Goal: Task Accomplishment & Management: Manage account settings

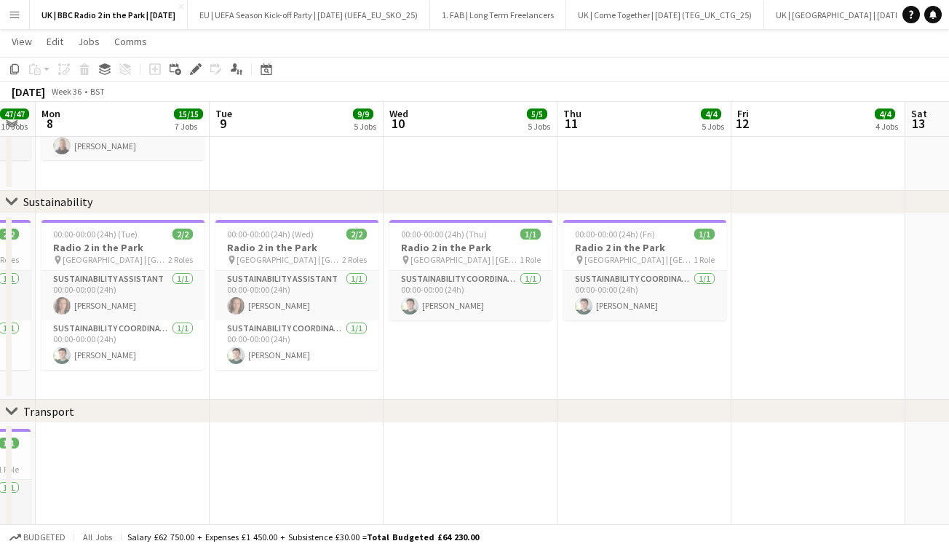
scroll to position [0, 482]
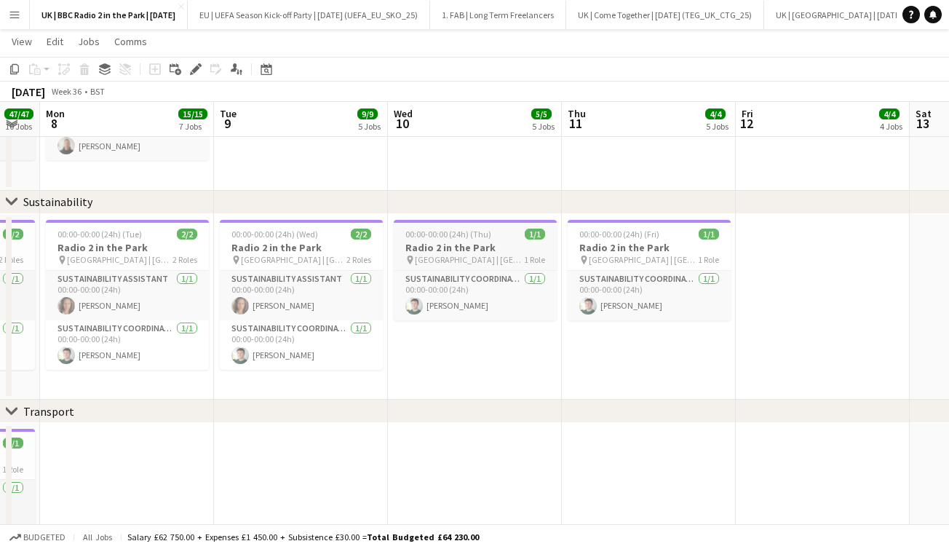
click at [490, 238] on div "00:00-00:00 (24h) (Thu) 1/1" at bounding box center [475, 233] width 163 height 11
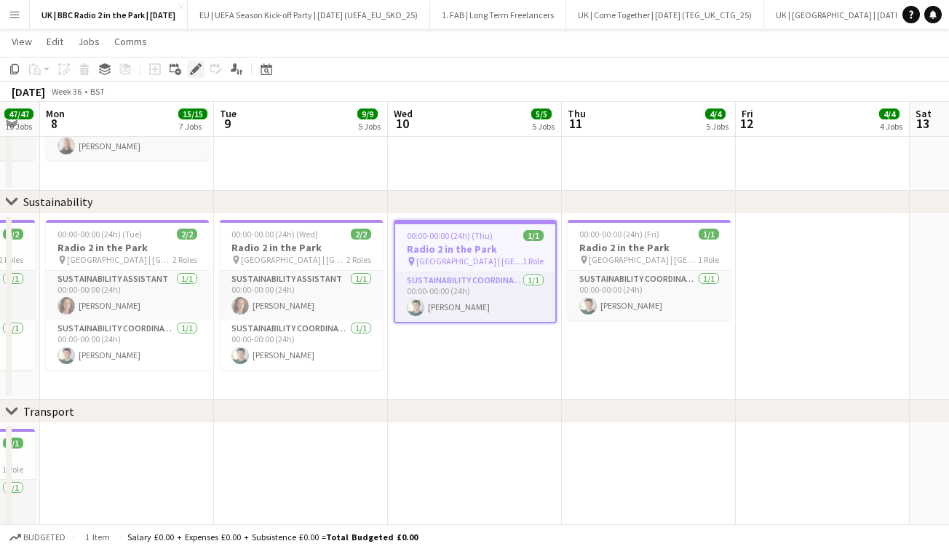
click at [199, 71] on icon "Edit" at bounding box center [196, 69] width 12 height 12
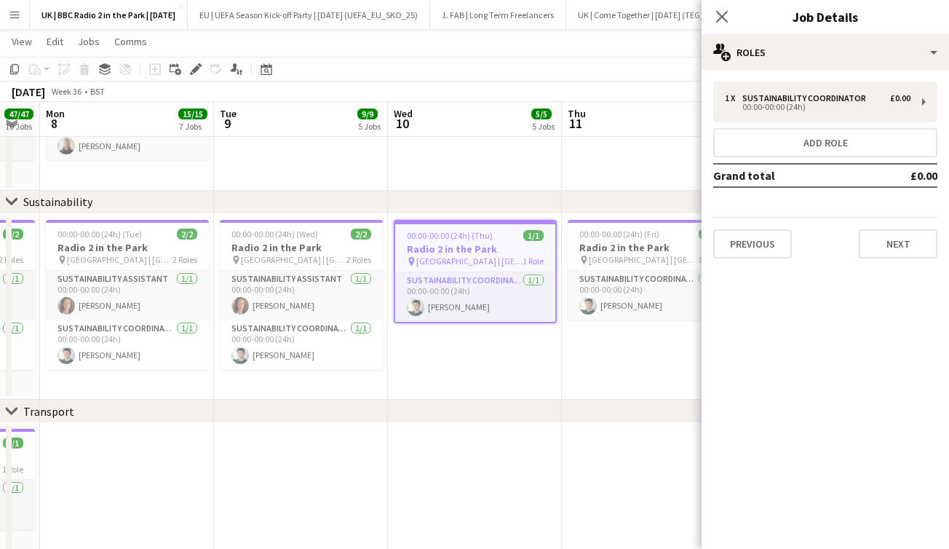
click at [816, 127] on div "1 x Sustainability Coordinator £0.00 00:00-00:00 (24h) Add role Grand total £0.…" at bounding box center [824, 169] width 247 height 177
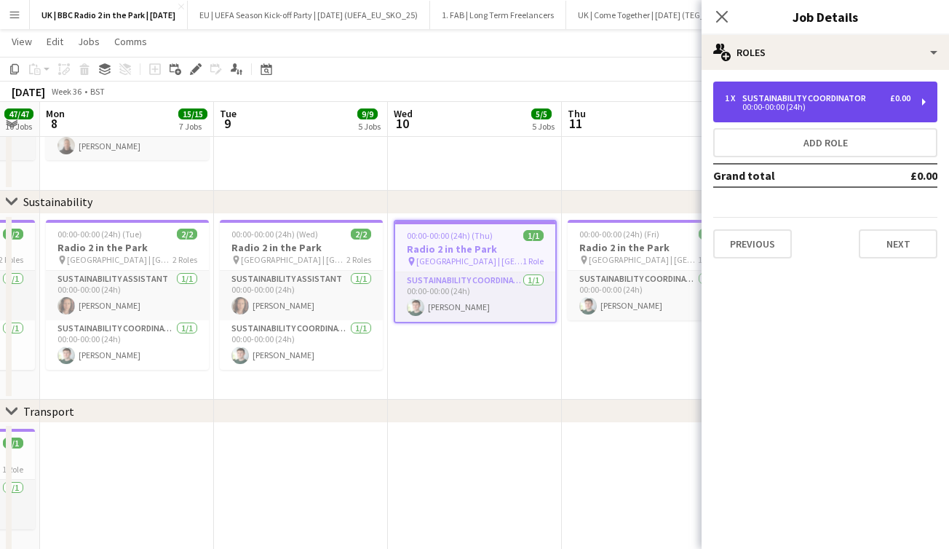
click at [816, 100] on div "Sustainability Coordinator" at bounding box center [806, 98] width 129 height 10
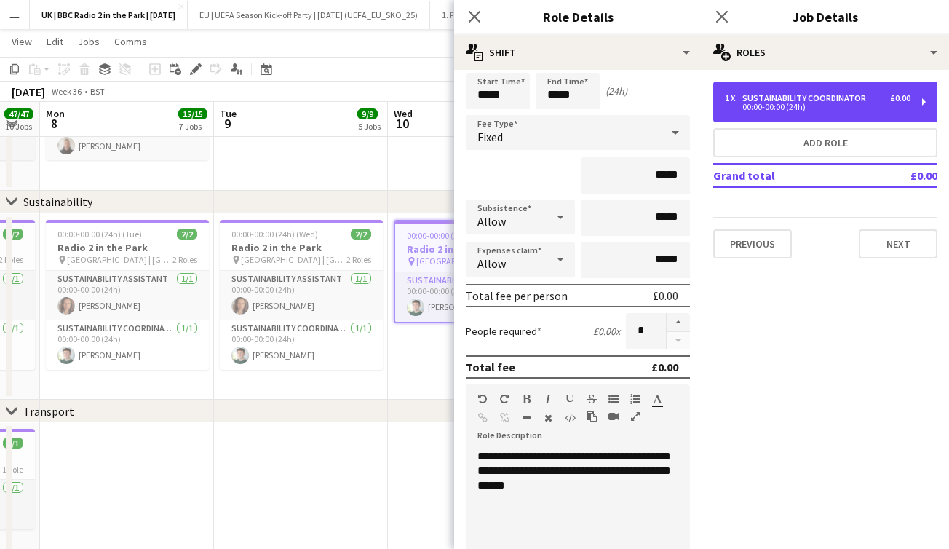
scroll to position [60, 0]
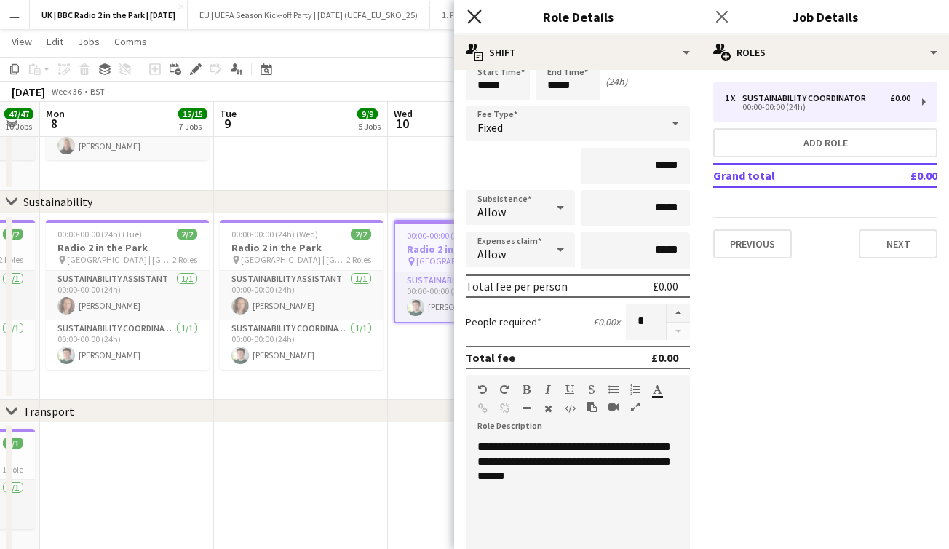
click at [477, 23] on icon "Close pop-in" at bounding box center [474, 16] width 14 height 14
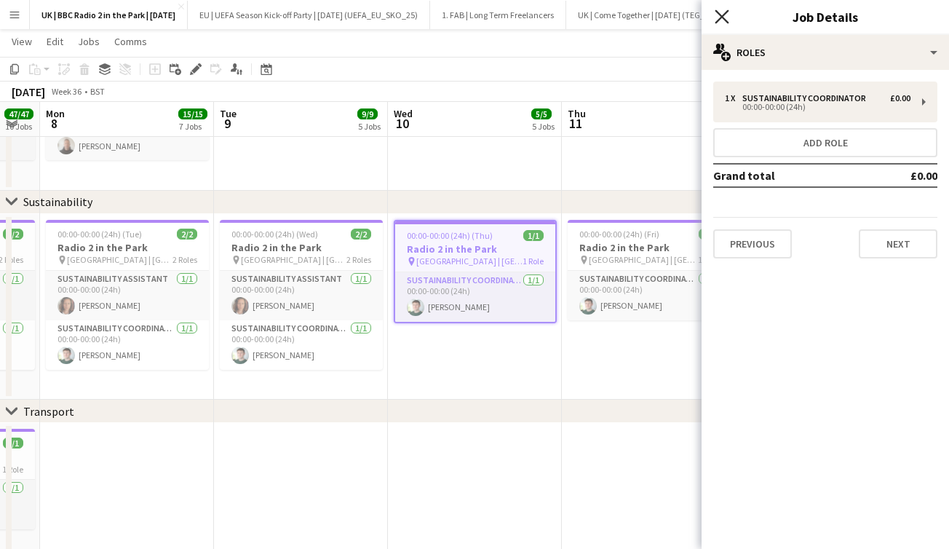
click at [720, 17] on icon at bounding box center [721, 16] width 14 height 14
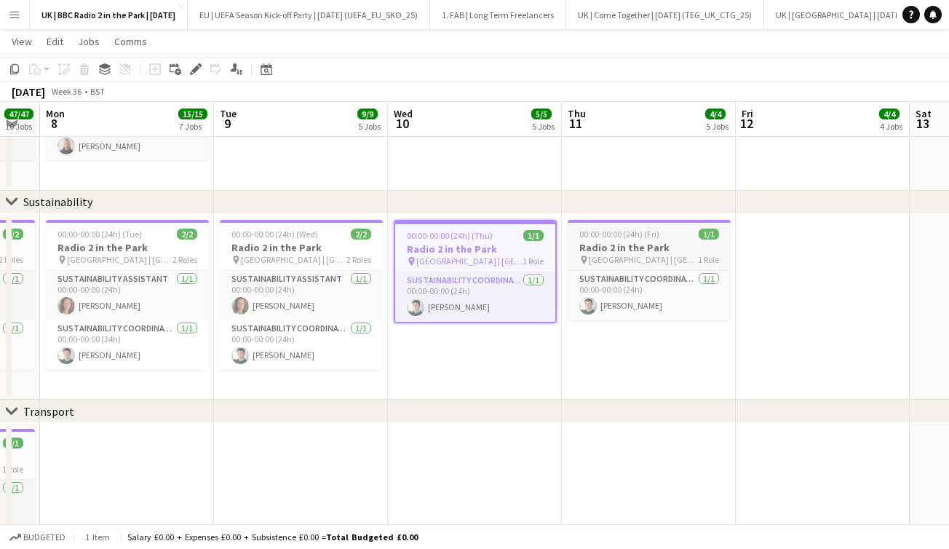
click at [615, 233] on span "00:00-00:00 (24h) (Fri)" at bounding box center [619, 233] width 80 height 11
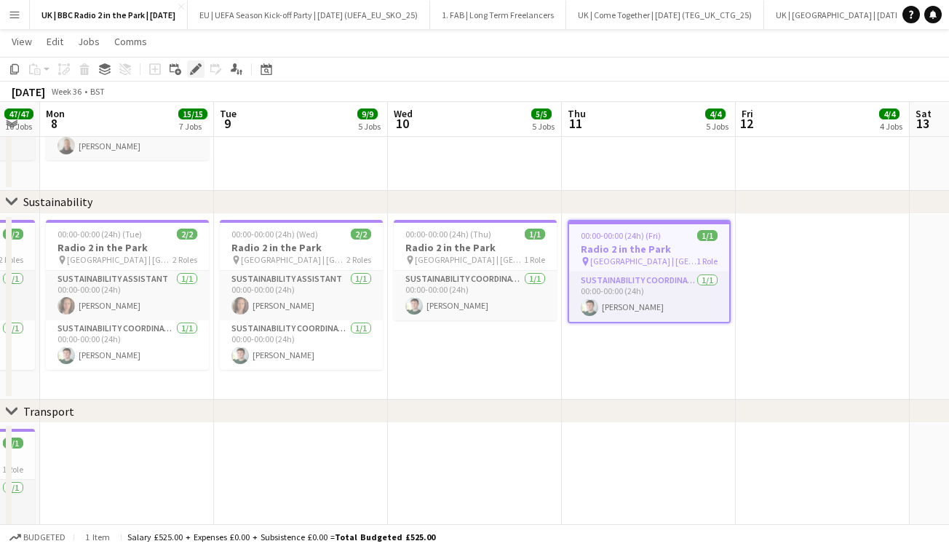
click at [195, 71] on icon at bounding box center [195, 69] width 8 height 8
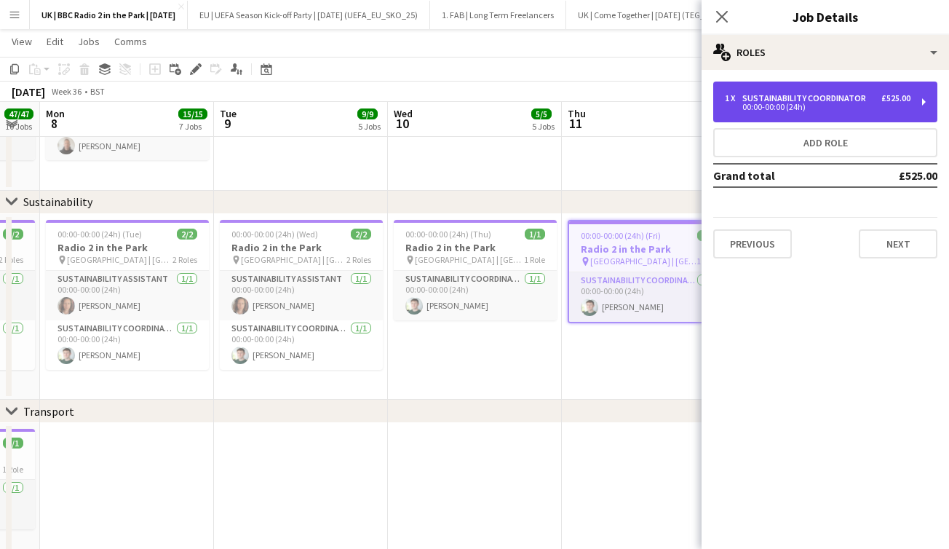
click at [760, 100] on div "Sustainability Coordinator" at bounding box center [806, 98] width 129 height 10
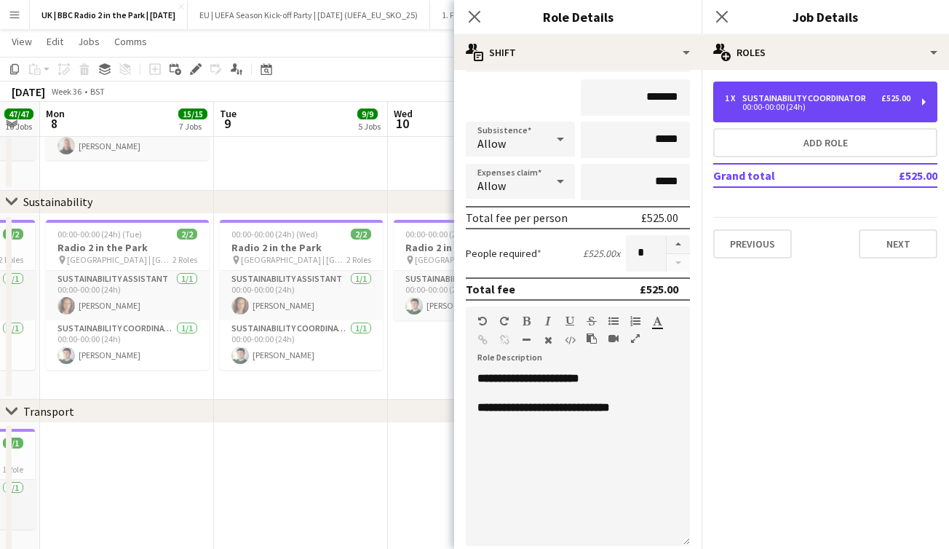
scroll to position [144, 0]
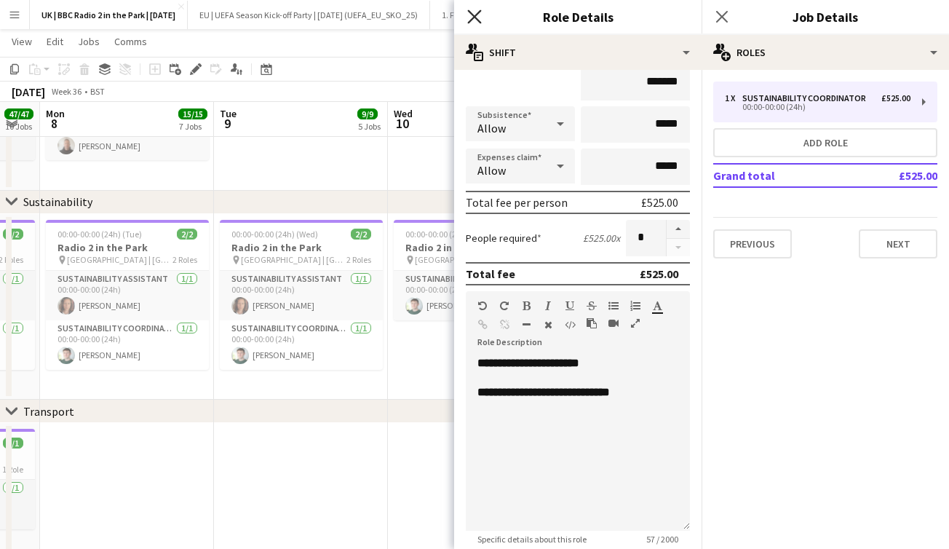
click at [474, 12] on icon "Close pop-in" at bounding box center [474, 16] width 14 height 14
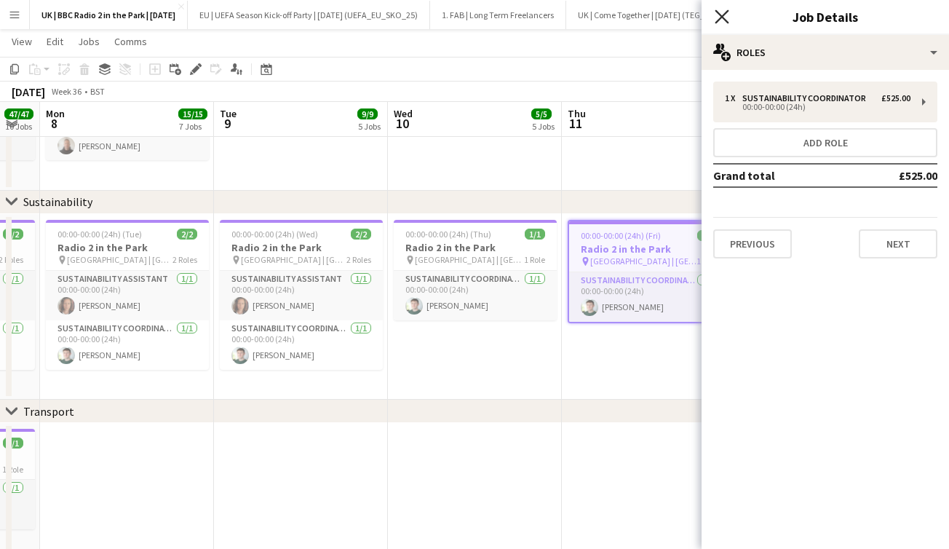
click at [725, 20] on icon at bounding box center [721, 16] width 14 height 14
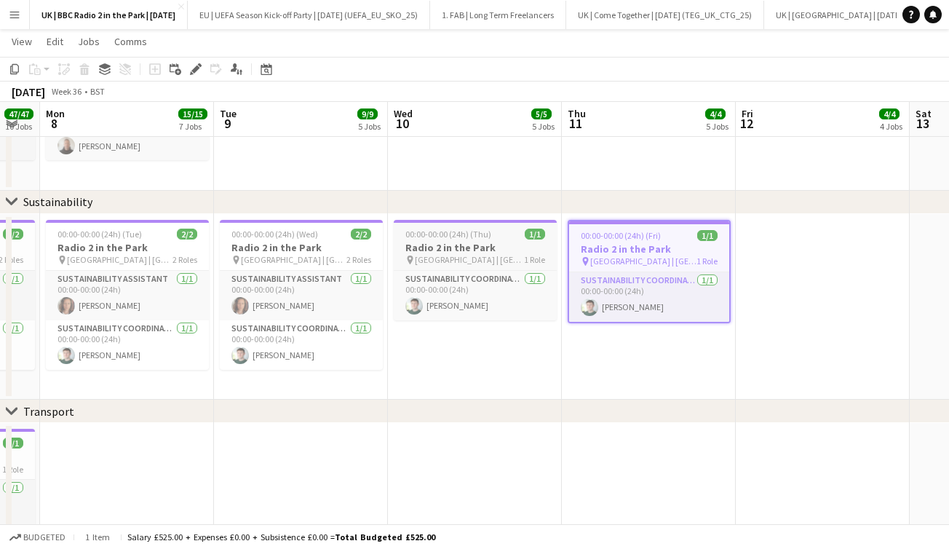
click at [434, 242] on h3 "Radio 2 in the Park" at bounding box center [475, 247] width 163 height 13
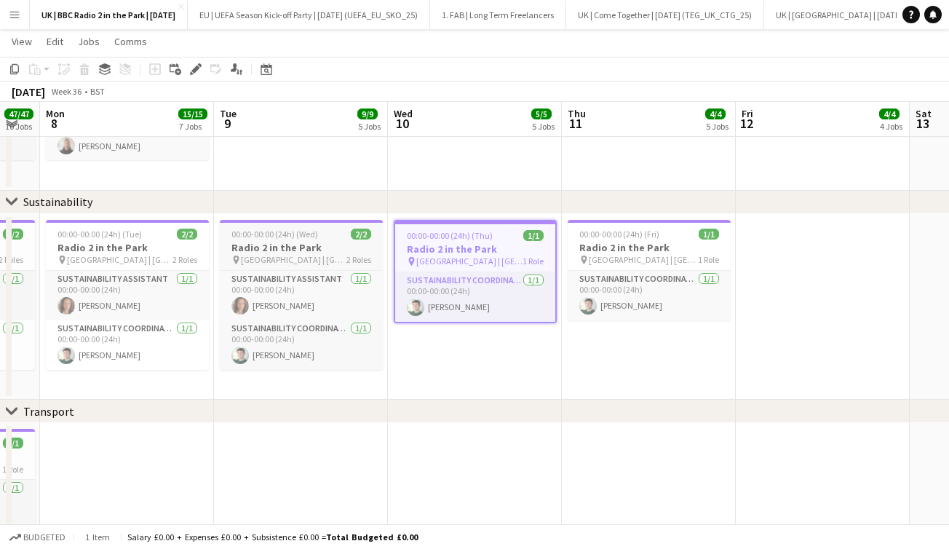
click at [345, 231] on div "00:00-00:00 (24h) (Wed) 2/2" at bounding box center [301, 233] width 163 height 11
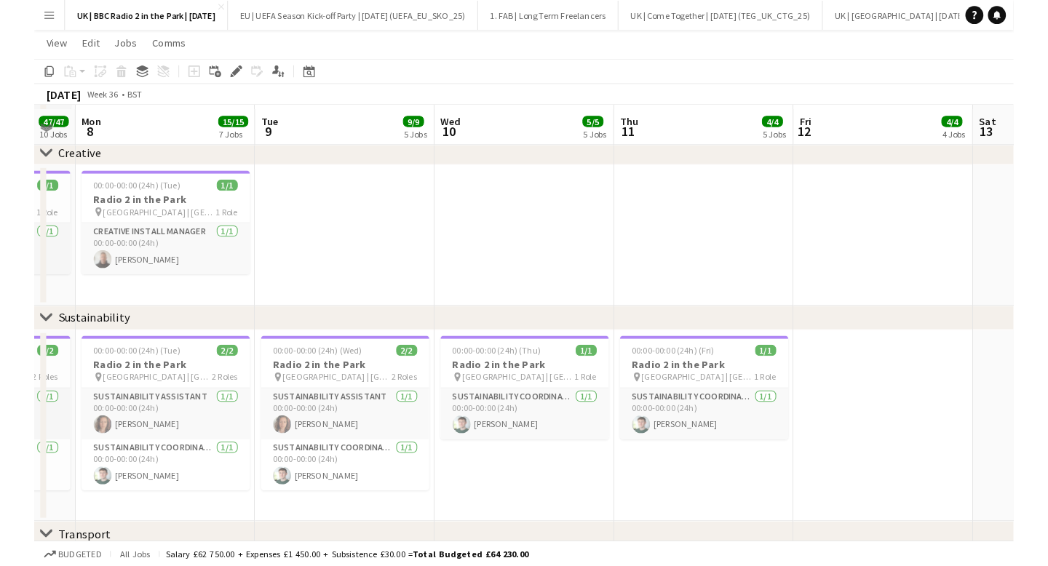
scroll to position [1873, 0]
